Goal: Task Accomplishment & Management: Use online tool/utility

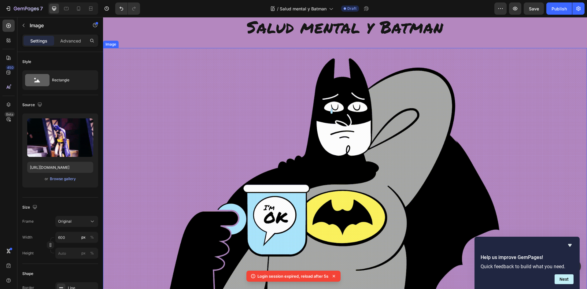
scroll to position [153, 0]
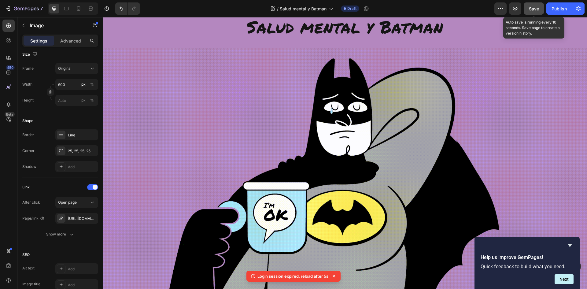
click at [534, 10] on span "Save" at bounding box center [534, 8] width 10 height 5
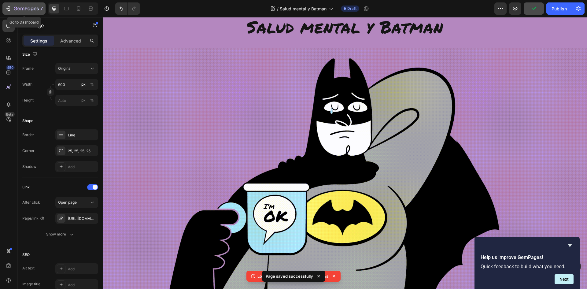
click at [9, 9] on icon "button" at bounding box center [8, 9] width 6 height 6
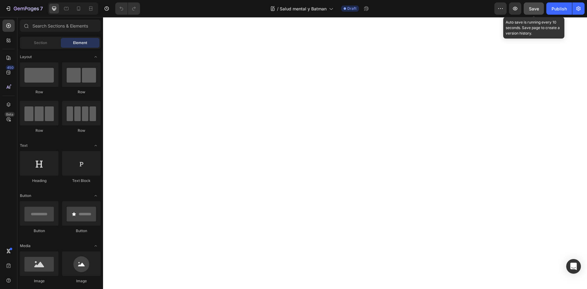
click at [533, 9] on span "Save" at bounding box center [534, 8] width 10 height 5
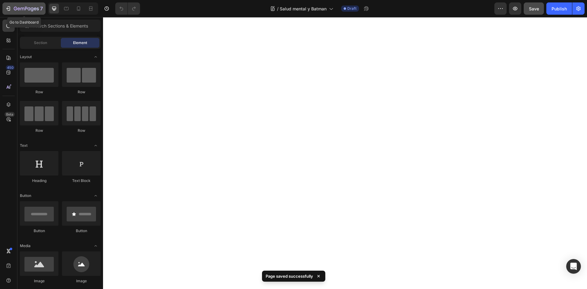
click at [24, 8] on icon "button" at bounding box center [26, 8] width 25 height 5
